Goal: Information Seeking & Learning: Compare options

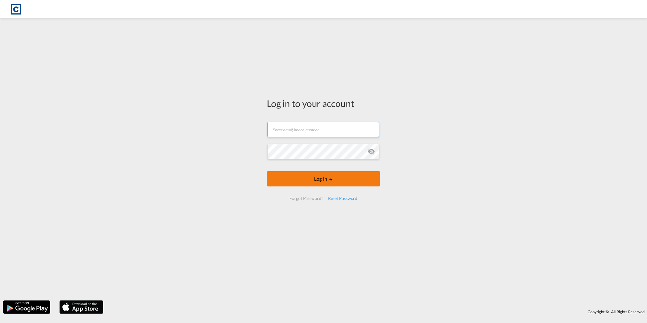
type input "[PERSON_NAME][EMAIL_ADDRESS][DOMAIN_NAME]"
click at [352, 184] on button "Log In" at bounding box center [323, 178] width 113 height 15
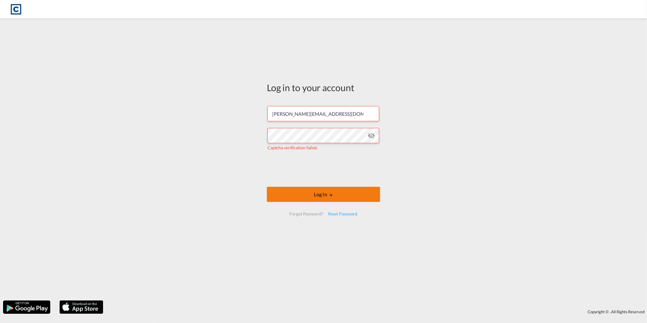
click at [307, 195] on button "Log In" at bounding box center [323, 194] width 113 height 15
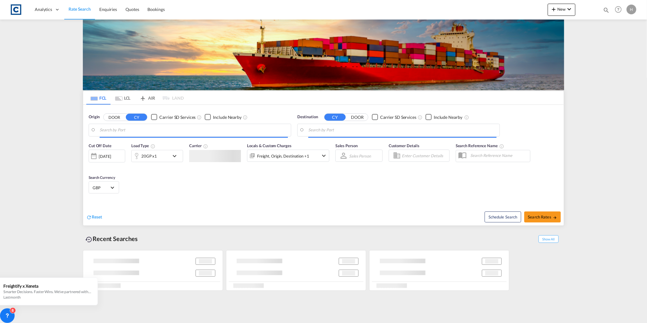
type input "GB-M24, Rochdale"
type input "[PERSON_NAME], BRSSZ"
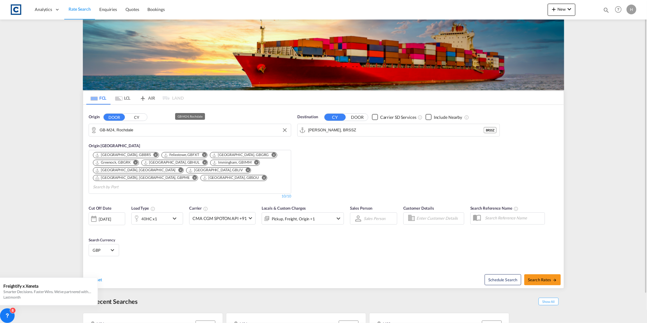
click at [139, 130] on input "GB-M24, Rochdale" at bounding box center [194, 130] width 188 height 9
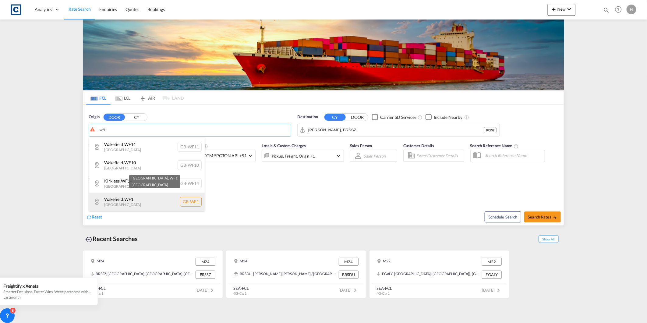
click at [136, 203] on div "[GEOGRAPHIC_DATA] , WF1 [GEOGRAPHIC_DATA] [GEOGRAPHIC_DATA]-WF1" at bounding box center [147, 202] width 116 height 18
type input "GB-WF1, [GEOGRAPHIC_DATA]"
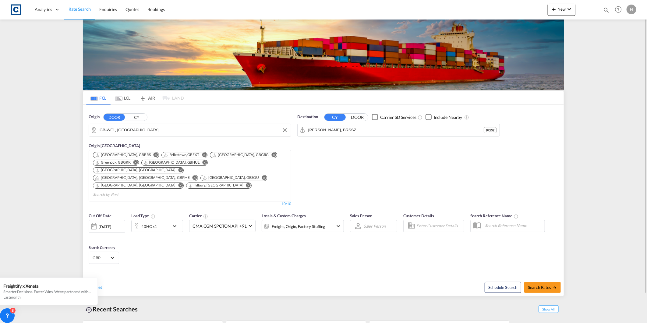
click at [159, 220] on div "40HC x1" at bounding box center [151, 226] width 38 height 12
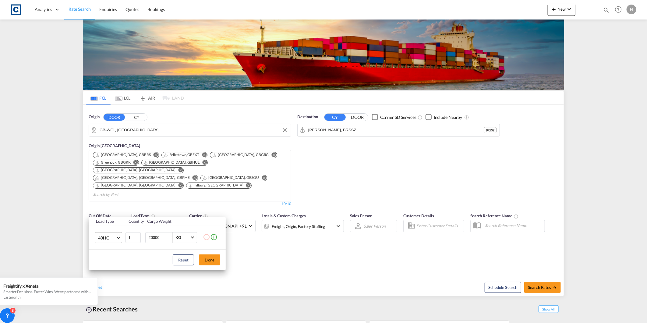
click at [98, 236] on span "40HC" at bounding box center [107, 238] width 18 height 6
click at [111, 206] on md-option "20GP" at bounding box center [113, 208] width 41 height 15
click at [214, 262] on button "Done" at bounding box center [209, 259] width 21 height 11
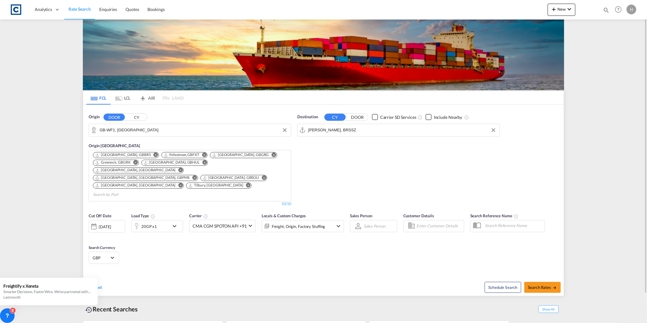
click at [339, 133] on input "[PERSON_NAME], BRSSZ" at bounding box center [402, 130] width 188 height 9
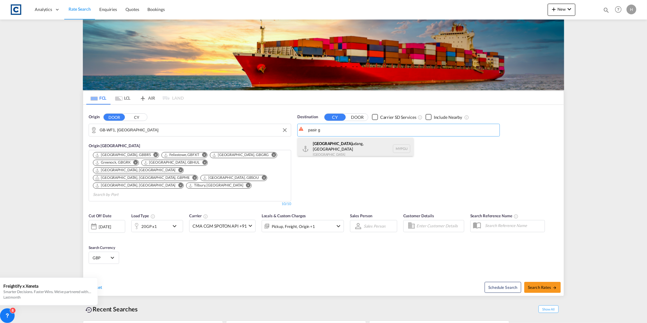
click at [328, 147] on div "[GEOGRAPHIC_DATA], [GEOGRAPHIC_DATA] MYPGU" at bounding box center [356, 149] width 116 height 22
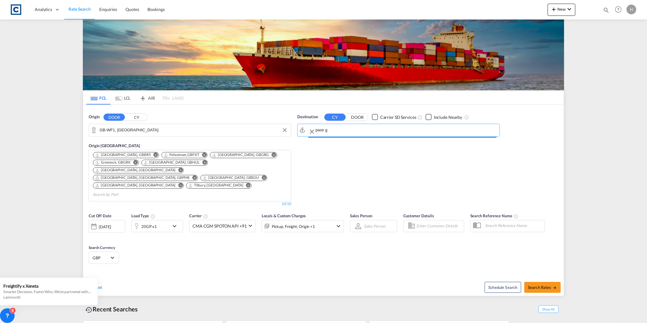
type input "[GEOGRAPHIC_DATA], [GEOGRAPHIC_DATA], [GEOGRAPHIC_DATA]"
click at [416, 272] on div "Schedule Search Search Rates" at bounding box center [444, 283] width 239 height 23
click at [550, 285] on span "Search Rates" at bounding box center [542, 287] width 29 height 5
type input "WF1 to MYPGU / [DATE]"
